Goal: Task Accomplishment & Management: Use online tool/utility

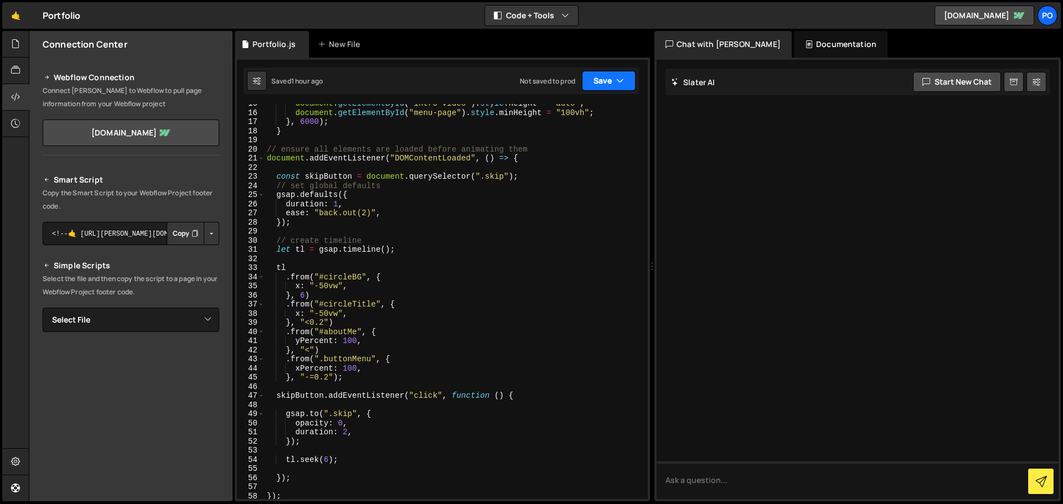
scroll to position [133, 0]
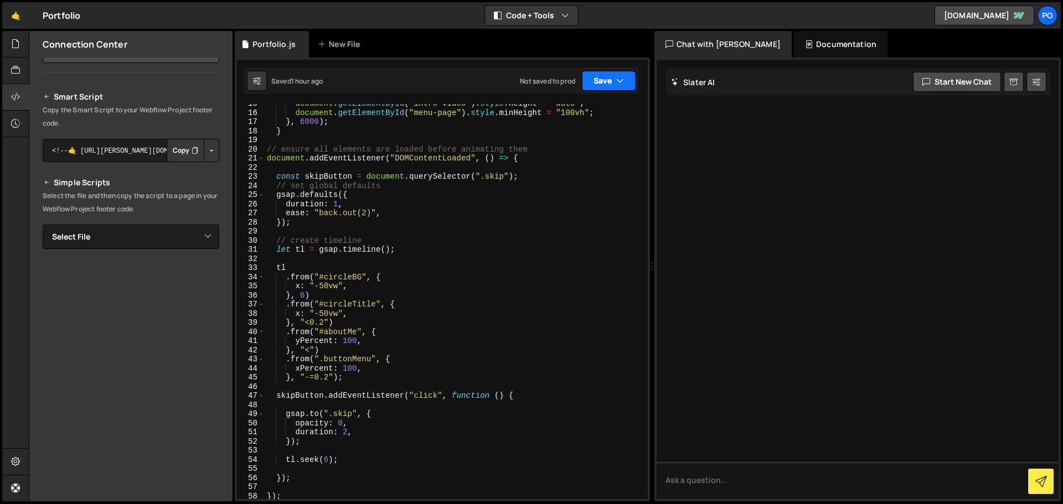
click at [623, 78] on icon "button" at bounding box center [620, 80] width 8 height 11
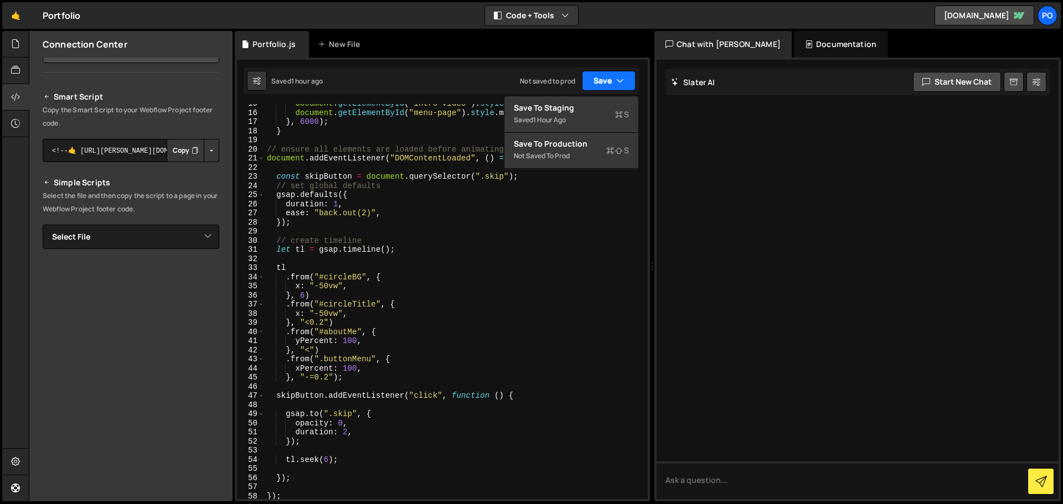
click at [623, 78] on icon "button" at bounding box center [620, 80] width 8 height 11
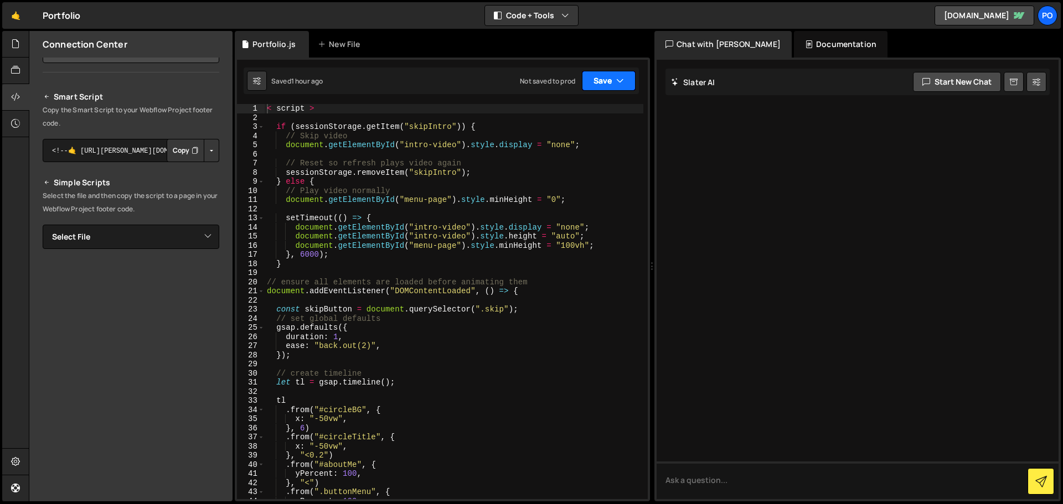
scroll to position [0, 0]
click at [562, 11] on icon "button" at bounding box center [565, 15] width 8 height 11
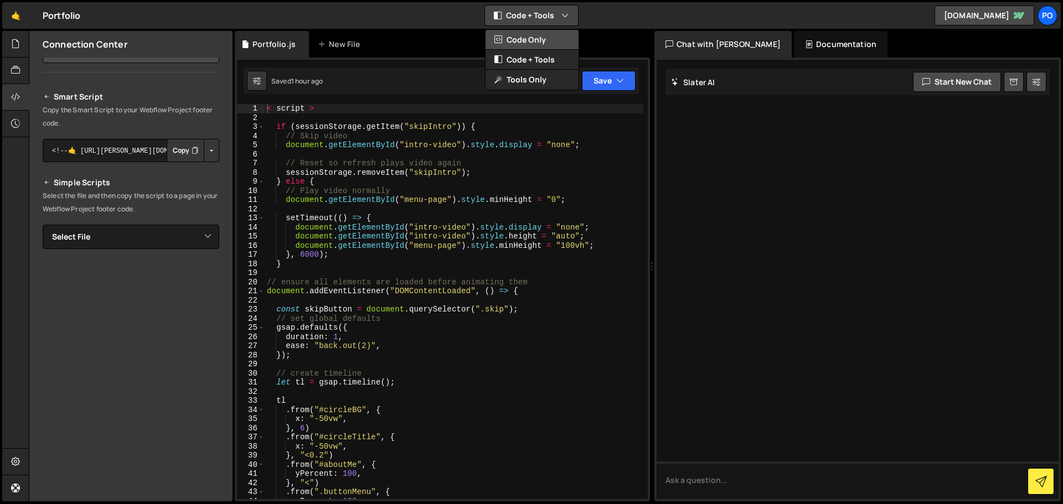
click at [535, 42] on button "Code Only" at bounding box center [532, 40] width 93 height 20
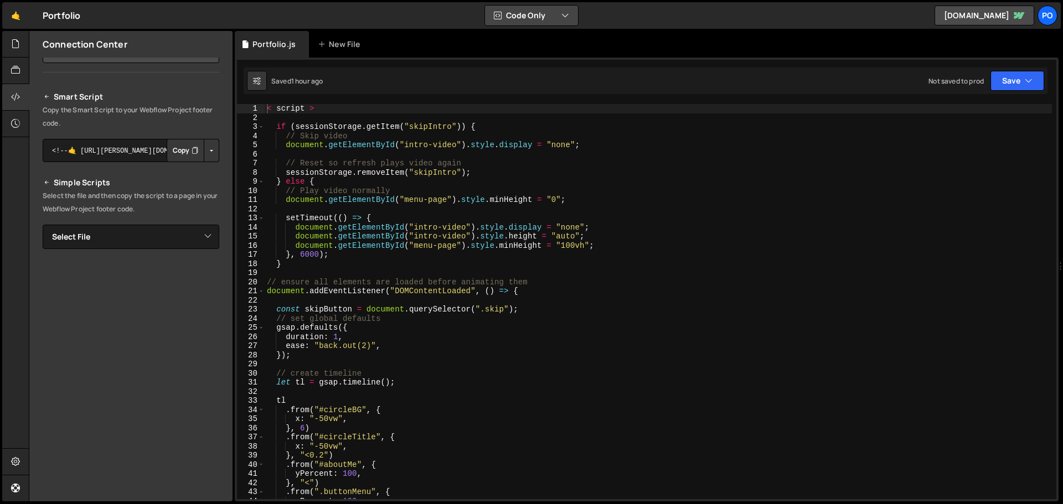
click at [543, 13] on button "Code Only" at bounding box center [531, 16] width 93 height 20
click at [525, 58] on button "Code + Tools" at bounding box center [532, 60] width 93 height 20
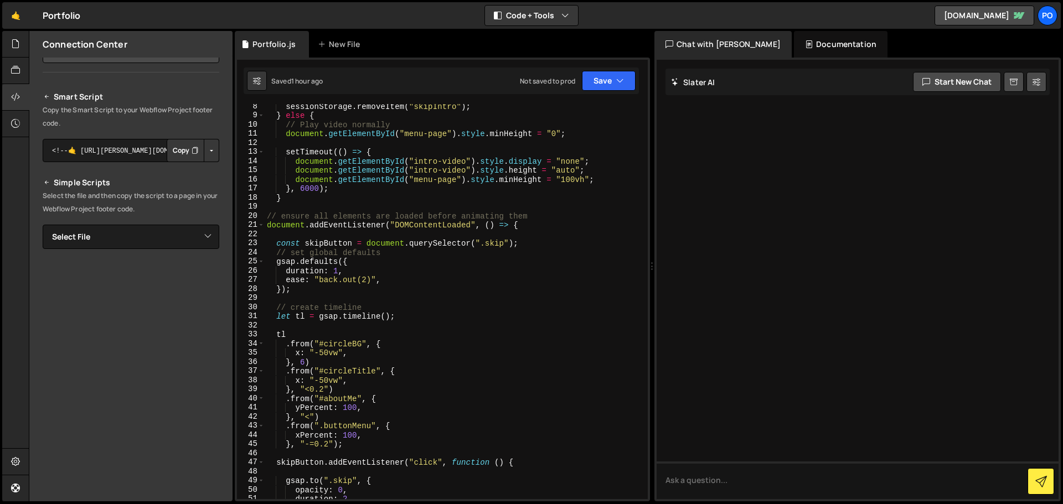
scroll to position [100, 0]
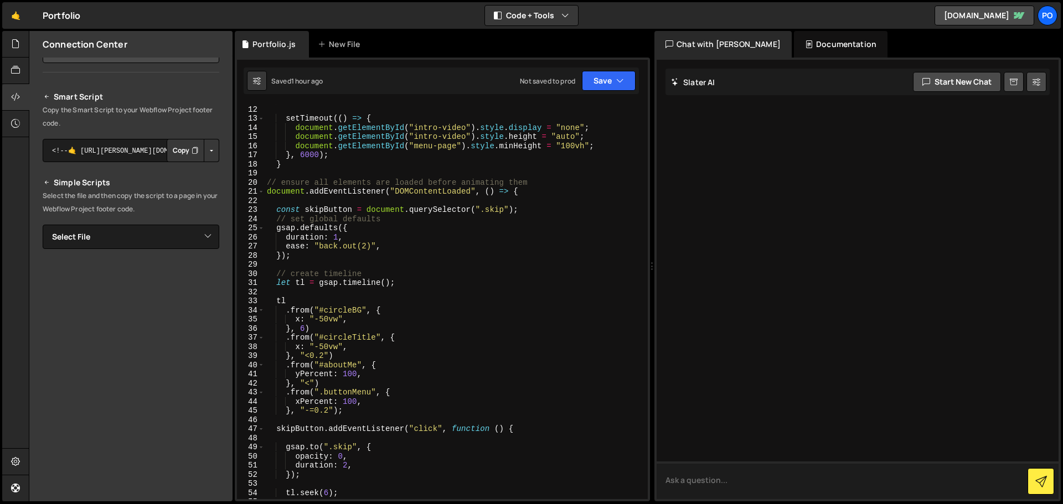
click at [731, 491] on textarea at bounding box center [858, 481] width 402 height 38
click at [748, 293] on div at bounding box center [858, 280] width 402 height 440
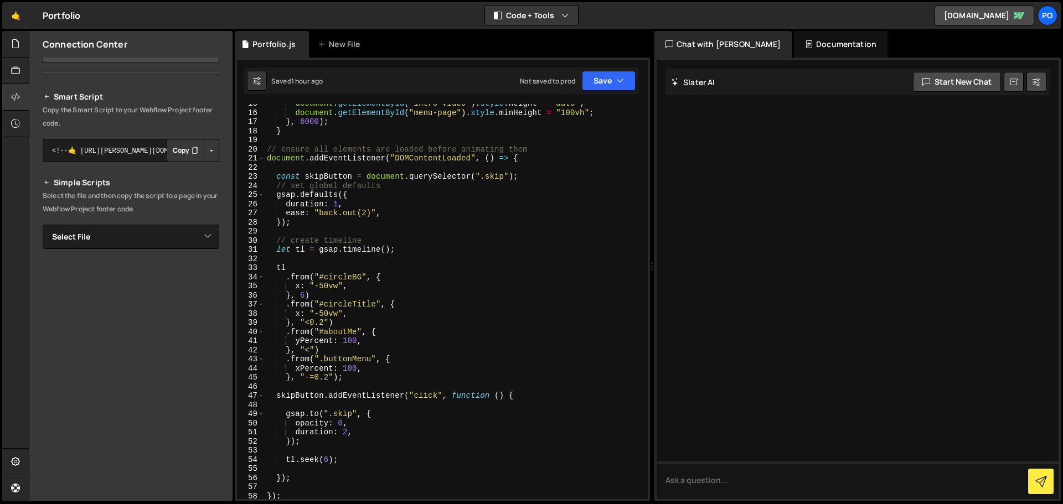
scroll to position [166, 0]
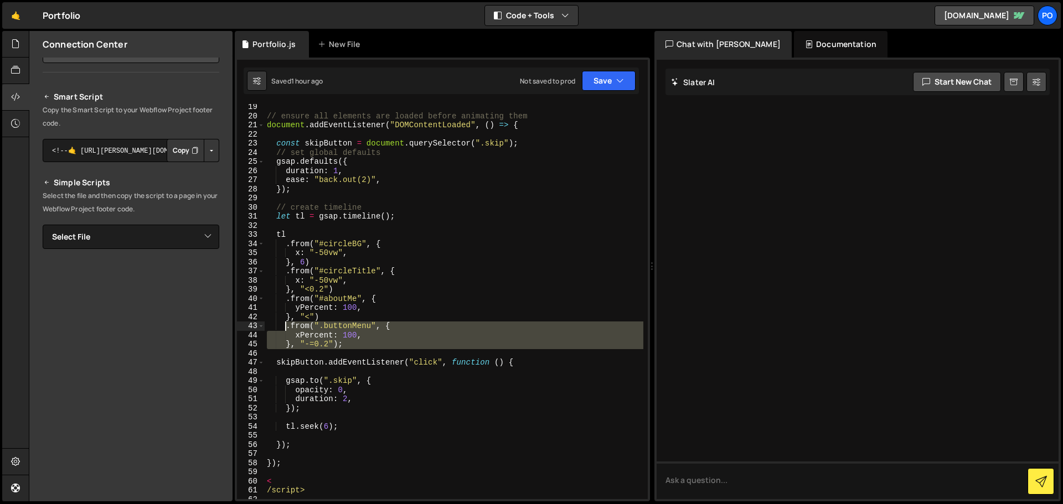
drag, startPoint x: 298, startPoint y: 350, endPoint x: 287, endPoint y: 326, distance: 26.8
click at [287, 326] on div "// ensure all elements are loaded before animating them document . addEventList…" at bounding box center [454, 309] width 379 height 414
click at [308, 332] on div "// ensure all elements are loaded before animating them document . addEventList…" at bounding box center [454, 301] width 379 height 395
drag, startPoint x: 306, startPoint y: 352, endPoint x: 287, endPoint y: 326, distance: 31.8
click at [287, 326] on div "// ensure all elements are loaded before animating them document . addEventList…" at bounding box center [454, 309] width 379 height 414
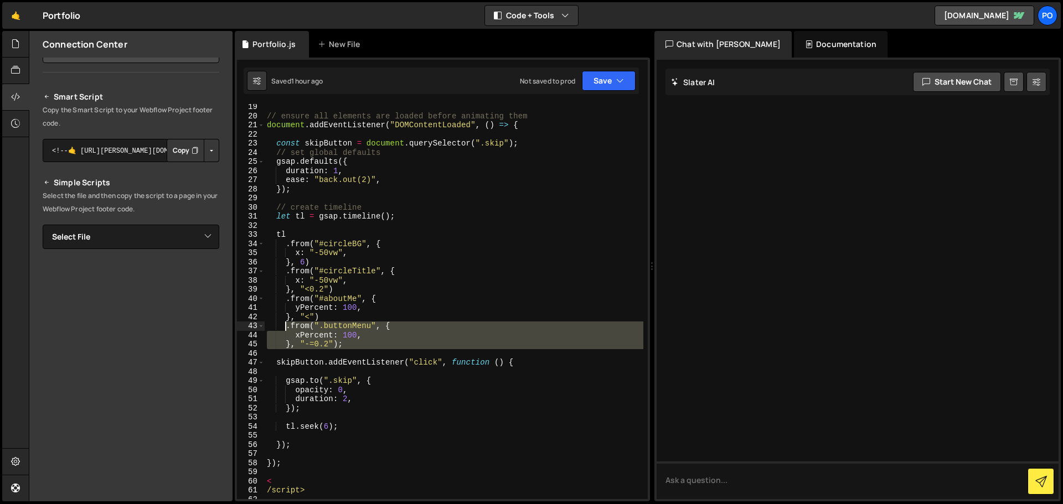
type textarea ".from(".buttonMenu", { xPercent: 100,"
click at [762, 479] on textarea at bounding box center [858, 481] width 402 height 38
paste textarea ".from(".buttonMenu", { xPercent: 100, }, "-=0.2");"
type textarea "fix this: .from(".buttonMenu", { xPercent: 100, }, "-=0.2");"
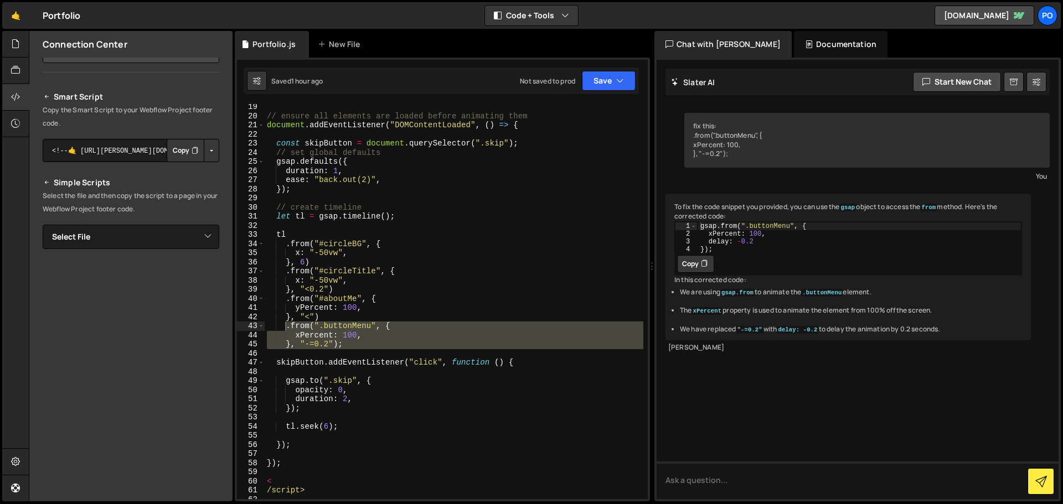
click at [329, 333] on div "// ensure all elements are loaded before animating them document . addEventList…" at bounding box center [454, 301] width 379 height 395
type textarea "xPercent: 100,"
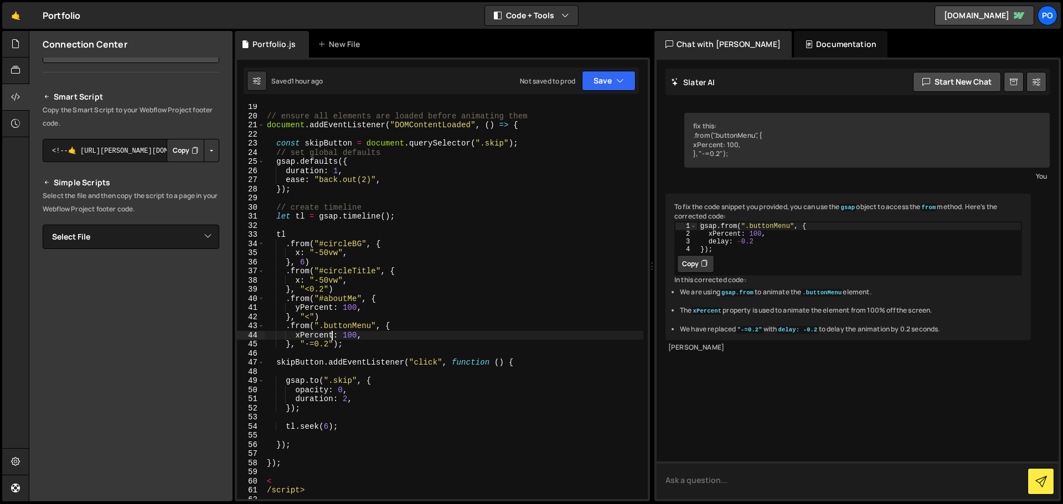
click at [717, 478] on textarea at bounding box center [858, 481] width 402 height 38
type textarea "fix line 43 to 45"
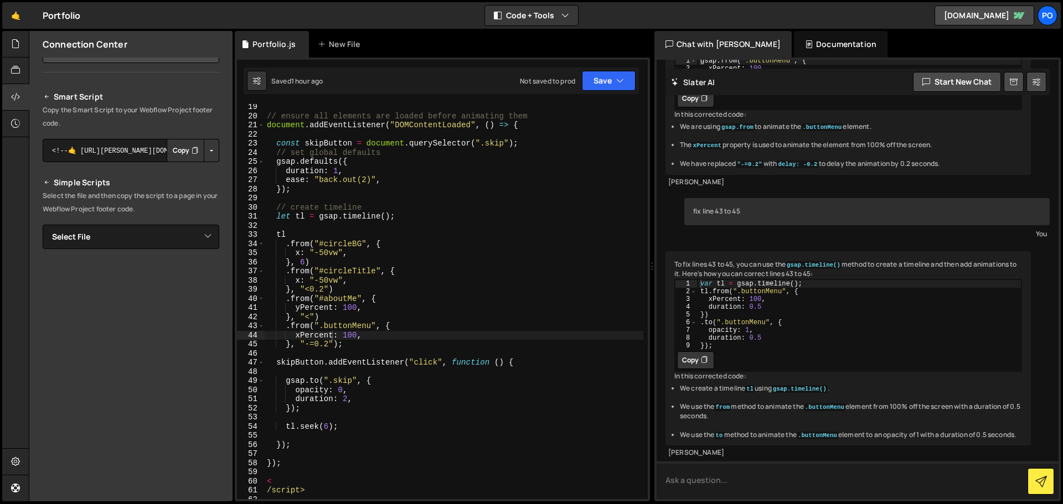
scroll to position [233, 0]
click at [798, 42] on div "Documentation" at bounding box center [841, 44] width 94 height 27
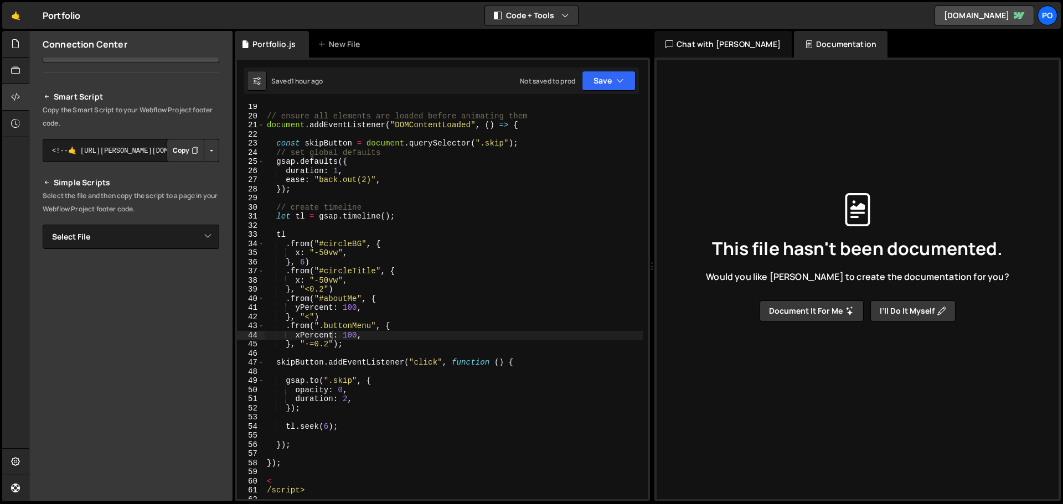
click at [709, 40] on div "Chat with [PERSON_NAME]" at bounding box center [722, 44] width 137 height 27
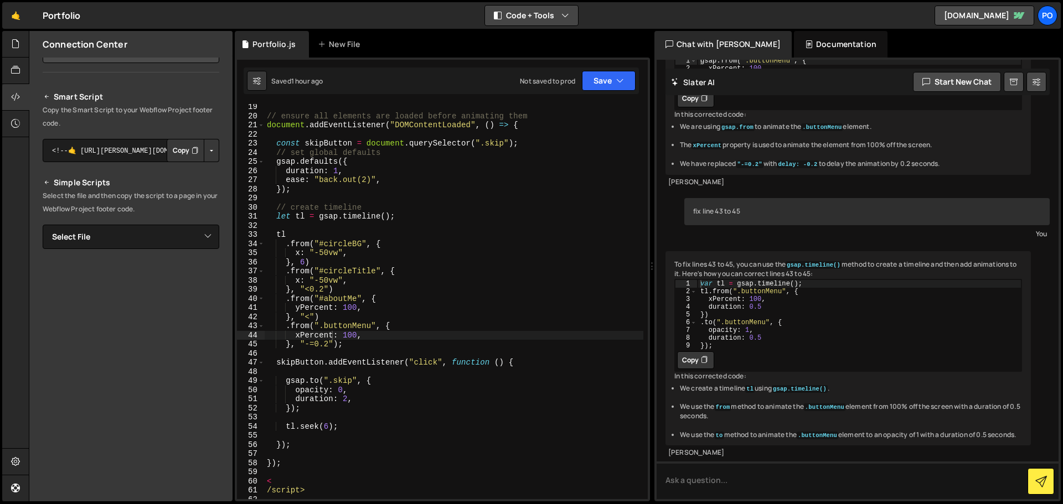
click at [529, 14] on button "Code + Tools" at bounding box center [531, 16] width 93 height 20
click at [528, 40] on button "Code Only" at bounding box center [532, 40] width 93 height 20
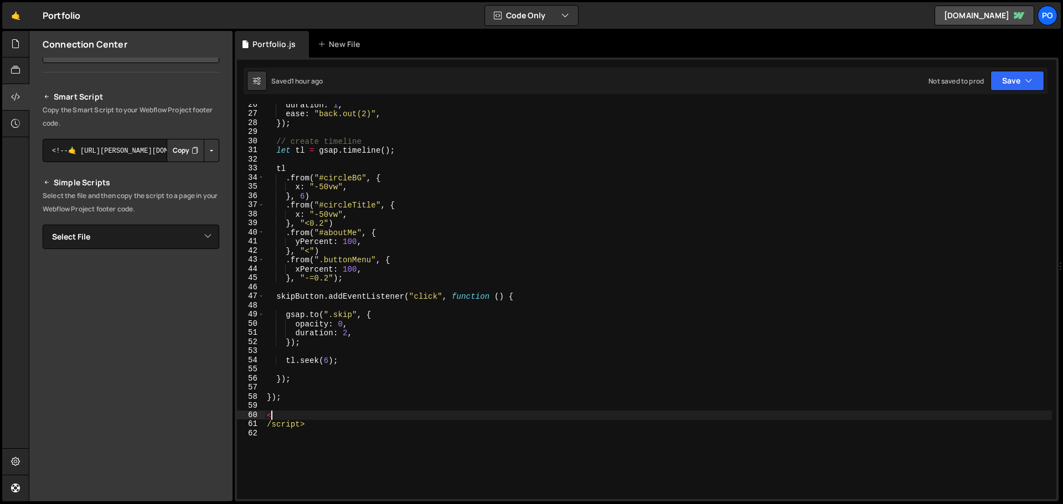
click at [278, 417] on div "duration : 1 , ease : "back.out(2)" , }) ; // create timeline let tl = gsap . t…" at bounding box center [658, 307] width 787 height 414
click at [265, 426] on div "duration : 1 , ease : "back.out(2)" , }) ; // create timeline let tl = gsap . t…" at bounding box center [658, 307] width 787 height 414
type textarea "</script>"
click at [322, 366] on div "duration : 1 , ease : "back.out(2)" , }) ; // create timeline let tl = gsap . t…" at bounding box center [658, 307] width 787 height 414
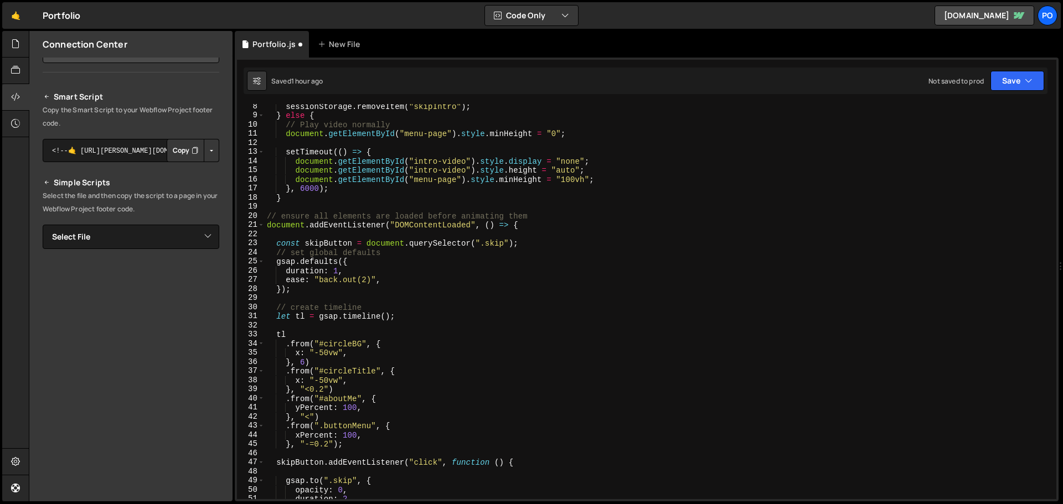
scroll to position [33, 0]
